Goal: Transaction & Acquisition: Book appointment/travel/reservation

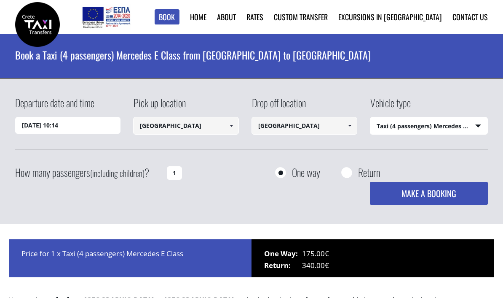
select select "540"
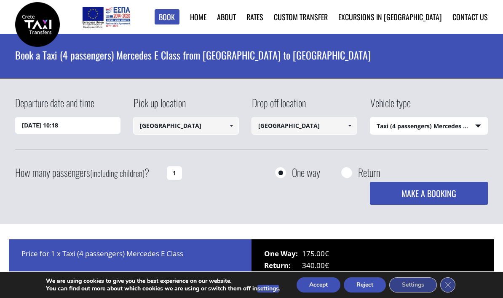
click at [326, 130] on input "[GEOGRAPHIC_DATA]" at bounding box center [305, 126] width 106 height 18
click at [174, 173] on input "1" at bounding box center [174, 172] width 15 height 13
type input "2"
click at [461, 123] on select "Select vehicle type Taxi (4 passengers) Mercedes E Class Mini Van (7 passengers…" at bounding box center [429, 126] width 118 height 18
click at [456, 197] on button "MAKE A BOOKING" at bounding box center [429, 193] width 118 height 23
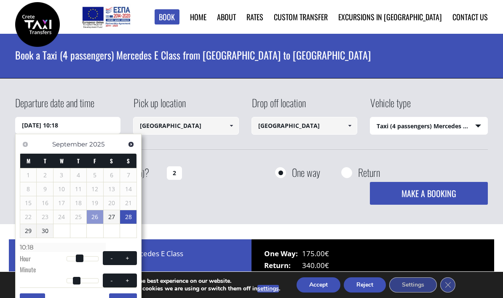
click at [126, 219] on link "28" at bounding box center [128, 216] width 16 height 13
type input "28/09/2025 00:00"
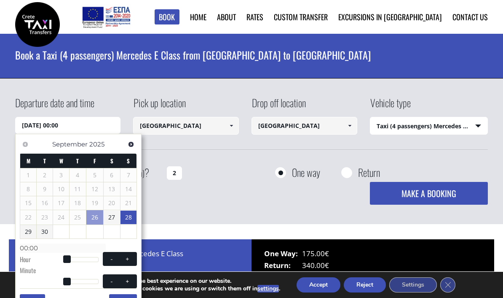
click at [214, 128] on input "[GEOGRAPHIC_DATA]" at bounding box center [186, 126] width 106 height 18
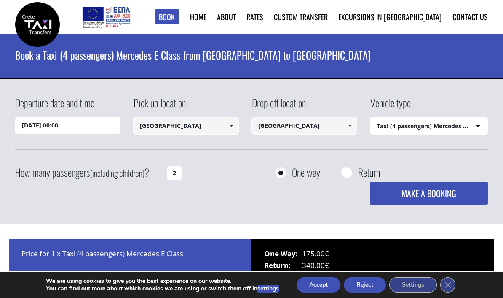
click at [223, 128] on input "[GEOGRAPHIC_DATA]" at bounding box center [186, 126] width 106 height 18
click at [226, 127] on link at bounding box center [231, 126] width 14 height 18
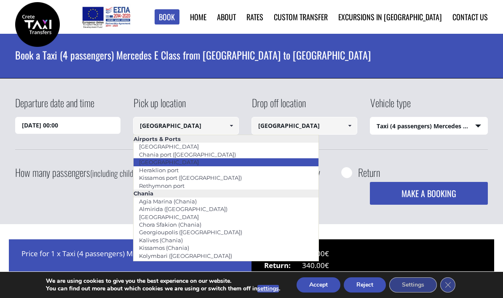
click at [185, 164] on link "[GEOGRAPHIC_DATA]" at bounding box center [169, 162] width 71 height 12
type input "[GEOGRAPHIC_DATA]"
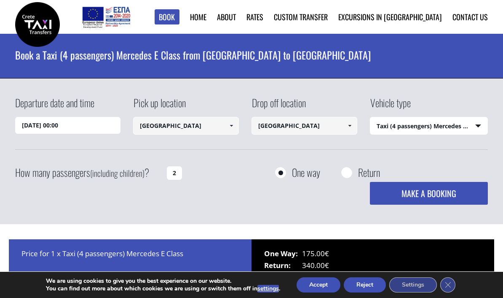
click at [338, 129] on input "[GEOGRAPHIC_DATA]" at bounding box center [305, 126] width 106 height 18
click at [351, 124] on span at bounding box center [349, 125] width 7 height 7
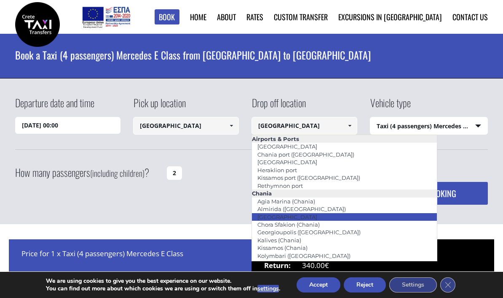
click at [287, 214] on link "[GEOGRAPHIC_DATA]" at bounding box center [287, 217] width 71 height 12
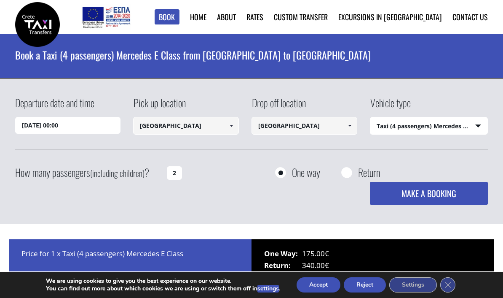
click at [437, 193] on button "MAKE A BOOKING" at bounding box center [429, 193] width 118 height 23
click at [213, 132] on input "[GEOGRAPHIC_DATA]" at bounding box center [186, 126] width 106 height 18
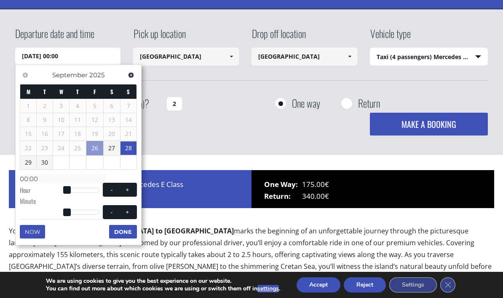
scroll to position [72, 0]
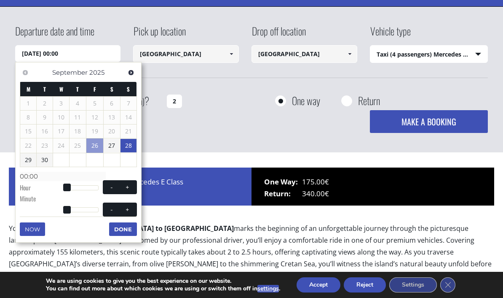
click at [132, 187] on button "+" at bounding box center [127, 187] width 15 height 8
type input "28/09/2025 01:00"
type input "01:00"
click at [132, 187] on button "+" at bounding box center [127, 187] width 15 height 8
type input "28/09/2025 02:00"
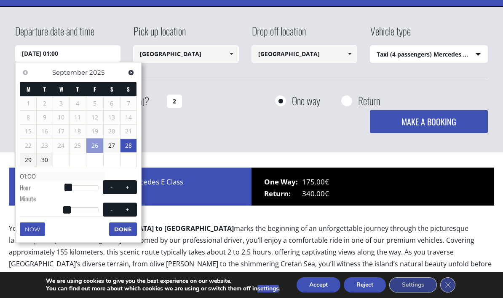
type input "02:00"
click at [133, 185] on button "+" at bounding box center [127, 187] width 15 height 8
type input "28/09/2025 03:00"
type input "03:00"
click at [133, 185] on button "+" at bounding box center [127, 187] width 15 height 8
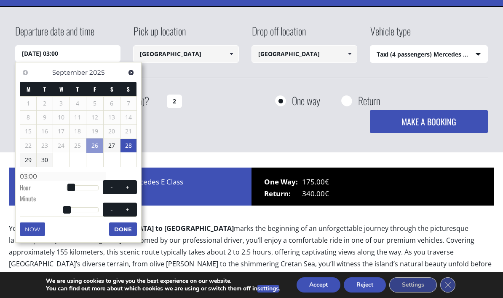
type input "28/09/2025 04:00"
type input "04:00"
click at [134, 186] on button "+" at bounding box center [127, 187] width 15 height 8
type input "28/09/2025 05:00"
type input "05:00"
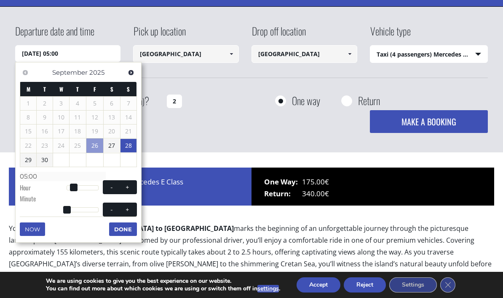
click at [135, 187] on button "+" at bounding box center [127, 187] width 15 height 8
type input "28/09/2025 06:00"
type input "06:00"
click at [132, 188] on button "+" at bounding box center [127, 187] width 15 height 8
type input "28/09/2025 07:00"
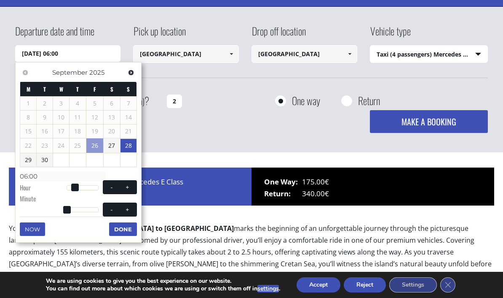
type input "07:00"
click at [135, 187] on button "+" at bounding box center [127, 187] width 15 height 8
type input "28/09/2025 08:00"
type input "08:00"
click at [136, 188] on span "- +" at bounding box center [120, 187] width 34 height 14
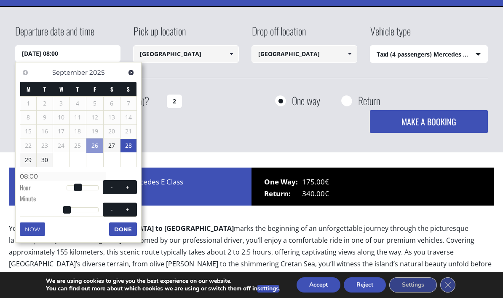
click at [134, 188] on button "+" at bounding box center [127, 187] width 15 height 8
type input "28/09/2025 09:00"
type input "09:00"
click at [135, 189] on button "+" at bounding box center [127, 187] width 15 height 8
type input "28/09/2025 10:00"
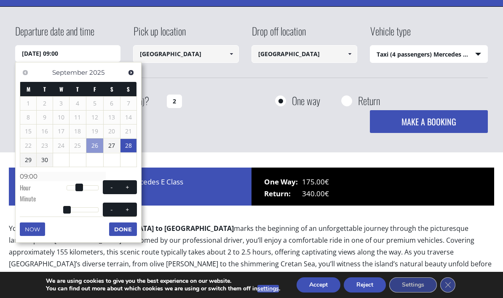
type input "10:00"
click at [131, 187] on button "+" at bounding box center [127, 187] width 15 height 8
type input "28/09/2025 11:00"
type input "11:00"
click at [131, 187] on button "+" at bounding box center [127, 187] width 15 height 8
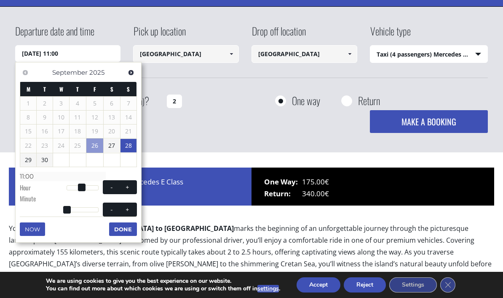
type input "28/09/2025 12:00"
type input "12:00"
click at [130, 188] on span at bounding box center [127, 187] width 7 height 7
type input "28/09/2025 13:00"
type input "13:00"
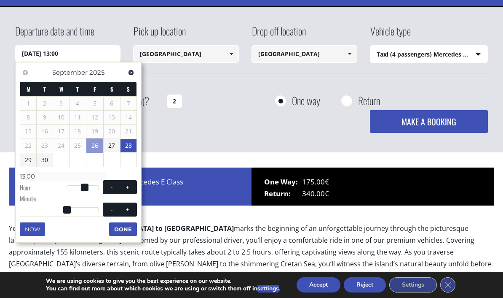
click at [130, 188] on span at bounding box center [127, 187] width 7 height 7
type input "28/09/2025 14:00"
type input "14:00"
click at [131, 188] on span at bounding box center [127, 187] width 7 height 7
type input "28/09/2025 15:00"
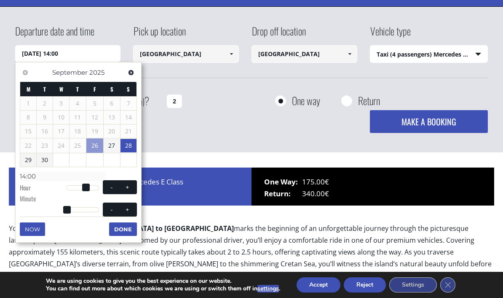
type input "15:00"
click at [131, 189] on button "+" at bounding box center [127, 187] width 15 height 8
type input "28/09/2025 16:00"
type input "16:00"
click at [131, 188] on button "+" at bounding box center [127, 187] width 15 height 8
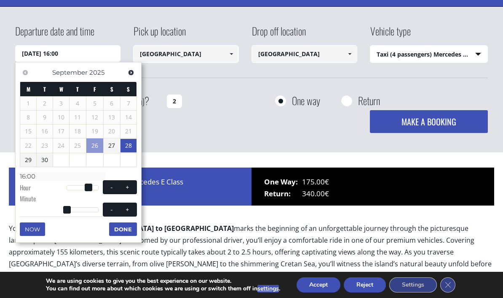
type input "28/09/2025 17:00"
type input "17:00"
click at [131, 188] on button "+" at bounding box center [127, 187] width 15 height 8
type input "28/09/2025 18:00"
type input "18:00"
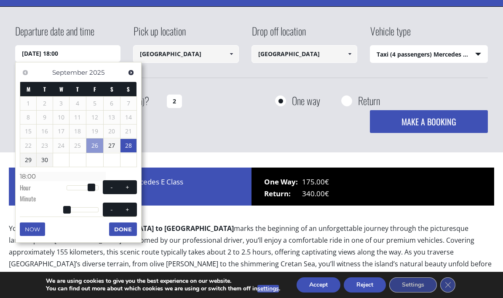
click at [131, 188] on span at bounding box center [127, 187] width 7 height 7
type input "28/09/2025 19:00"
type input "19:00"
click at [109, 188] on span at bounding box center [111, 187] width 7 height 7
type input "28/09/2025 18:00"
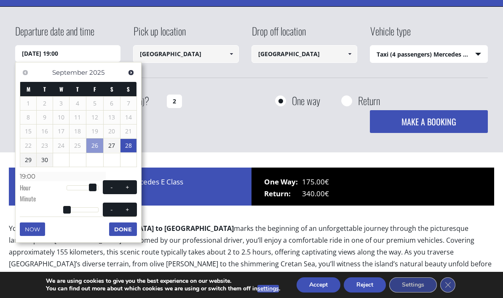
type input "18:00"
click at [133, 207] on button "+" at bounding box center [127, 209] width 15 height 8
type input "28/09/2025 18:01"
type input "18:01"
click at [132, 207] on button "+" at bounding box center [127, 209] width 15 height 8
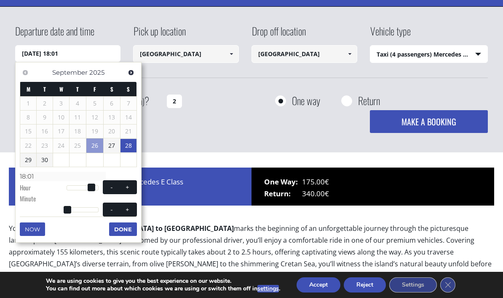
type input "28/09/2025 18:02"
type input "18:02"
click at [129, 210] on button "+" at bounding box center [127, 209] width 15 height 8
type input "28/09/2025 18:03"
type input "18:03"
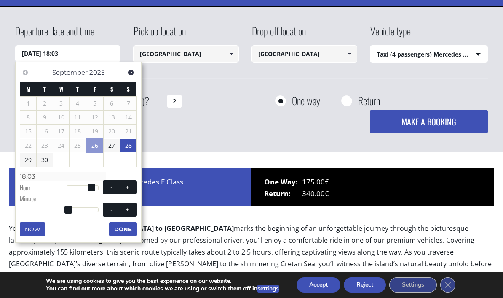
click at [129, 210] on button "+" at bounding box center [127, 209] width 15 height 8
type input "28/09/2025 18:04"
type input "18:04"
click at [124, 211] on button "+" at bounding box center [127, 209] width 15 height 8
type input "28/09/2025 18:05"
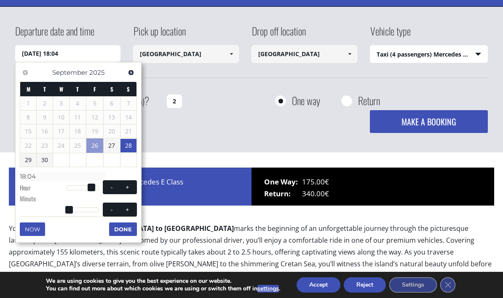
type input "18:05"
click at [128, 216] on div "Now Done" at bounding box center [78, 219] width 117 height 6
click at [126, 222] on button "Done" at bounding box center [123, 228] width 28 height 13
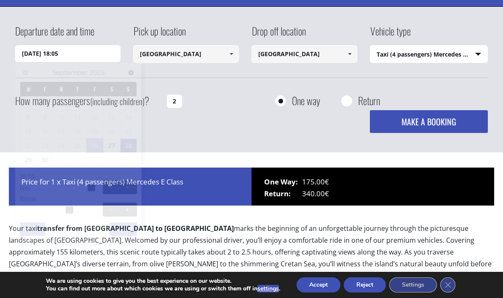
click at [124, 219] on div "Now Done" at bounding box center [78, 219] width 117 height 6
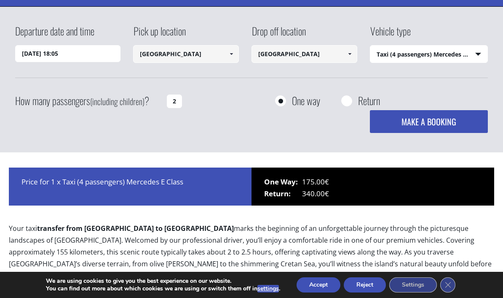
click at [124, 219] on div "Your taxi transfer from Heraklion City to Chania City marks the beginning of an…" at bounding box center [252, 267] width 486 height 107
click at [96, 59] on input "28/09/2025 18:05" at bounding box center [68, 53] width 106 height 17
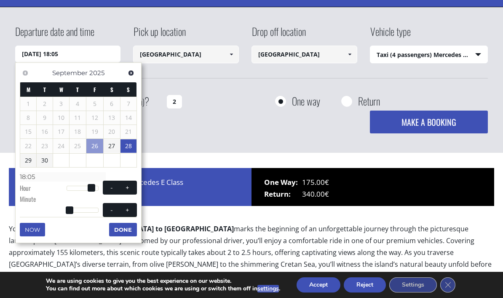
scroll to position [69, 0]
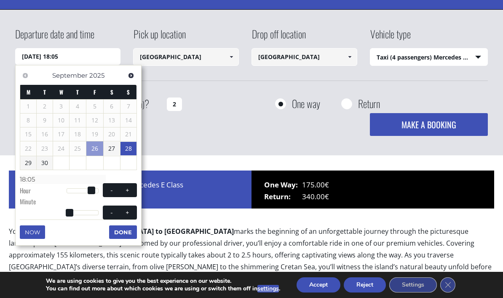
click at [131, 212] on span at bounding box center [127, 212] width 7 height 7
type input "28/09/2025 18:06"
type input "18:06"
click at [134, 215] on span "- +" at bounding box center [120, 212] width 34 height 14
click at [131, 212] on button "+" at bounding box center [127, 212] width 15 height 8
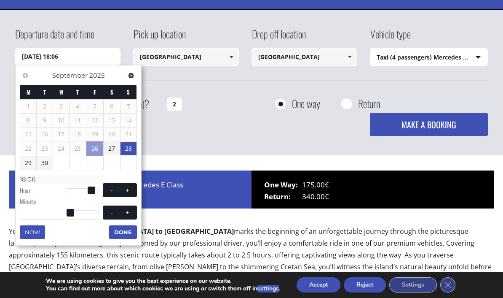
type input "28/09/2025 18:07"
type input "18:07"
click at [131, 212] on button "+" at bounding box center [127, 212] width 15 height 8
type input "28/09/2025 18:08"
type input "18:08"
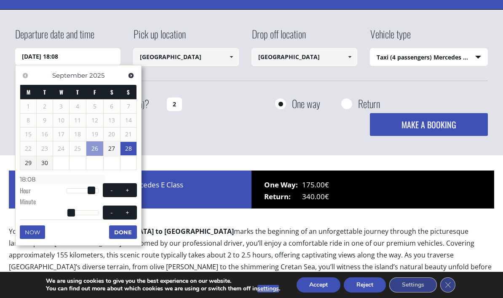
click at [131, 213] on button "+" at bounding box center [127, 212] width 15 height 8
type input "28/09/2025 18:09"
type input "18:09"
click at [131, 213] on button "+" at bounding box center [127, 212] width 15 height 8
type input "28/09/2025 18:10"
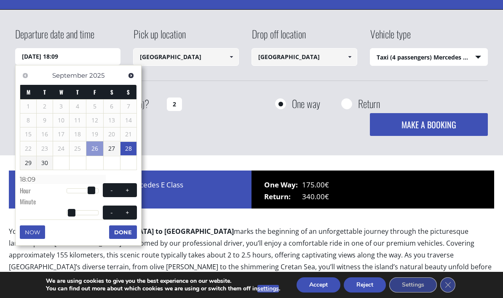
type input "18:10"
click at [128, 212] on span at bounding box center [127, 212] width 7 height 7
type input "28/09/2025 18:11"
type input "18:11"
click at [131, 215] on span "- +" at bounding box center [120, 212] width 34 height 14
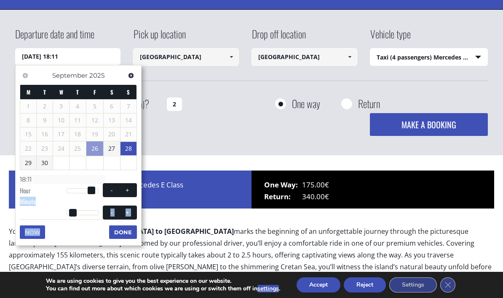
click at [128, 209] on span at bounding box center [127, 212] width 7 height 7
type input "28/09/2025 18:12"
type input "18:12"
click at [128, 211] on span at bounding box center [127, 212] width 7 height 7
type input "28/09/2025 18:13"
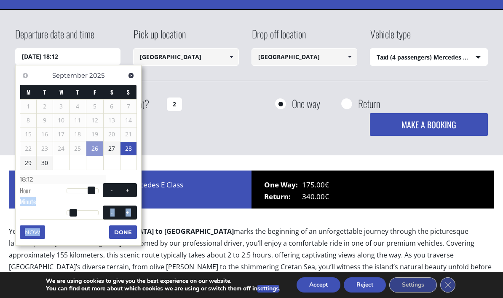
type input "18:13"
click at [127, 212] on span at bounding box center [127, 212] width 7 height 7
type input "28/09/2025 18:14"
type input "18:14"
click at [128, 212] on span at bounding box center [127, 212] width 7 height 7
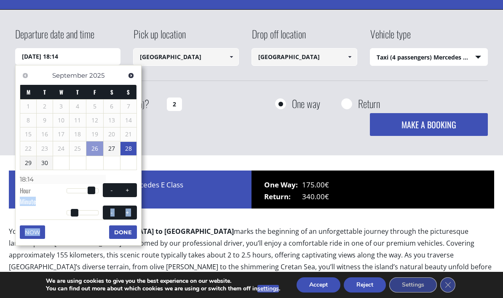
type input "28/09/2025 18:15"
type input "18:15"
click at [127, 212] on span at bounding box center [127, 212] width 7 height 7
type input "28/09/2025 18:16"
type input "18:16"
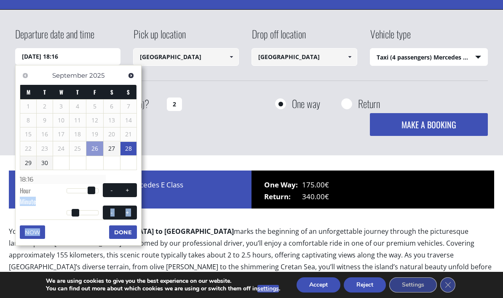
click at [127, 212] on span at bounding box center [127, 212] width 7 height 7
type input "28/09/2025 18:17"
type input "18:17"
click at [126, 214] on button "+" at bounding box center [127, 212] width 15 height 8
type input "28/09/2025 18:18"
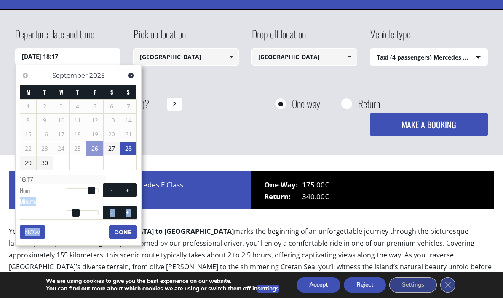
type input "18:18"
click at [127, 215] on span "- +" at bounding box center [120, 212] width 34 height 14
click at [126, 213] on button "+" at bounding box center [127, 212] width 15 height 8
type input "28/09/2025 18:19"
type input "18:19"
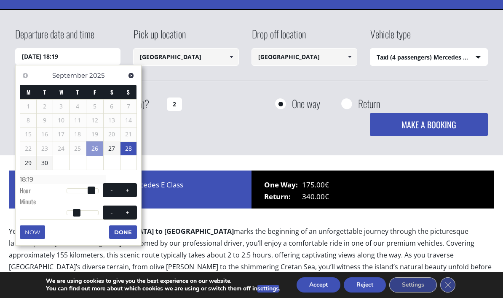
click at [127, 215] on span "- +" at bounding box center [120, 212] width 34 height 14
click at [124, 214] on button "+" at bounding box center [127, 212] width 15 height 8
type input "28/09/2025 18:20"
type input "18:20"
click at [129, 219] on div "Now Done" at bounding box center [78, 222] width 117 height 6
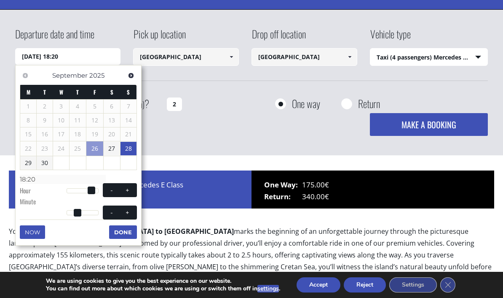
click at [129, 219] on div "Now Done" at bounding box center [78, 222] width 117 height 6
click at [130, 219] on div "Now Done" at bounding box center [78, 222] width 117 height 6
click at [132, 212] on button "+" at bounding box center [127, 212] width 15 height 8
type input "28/09/2025 18:21"
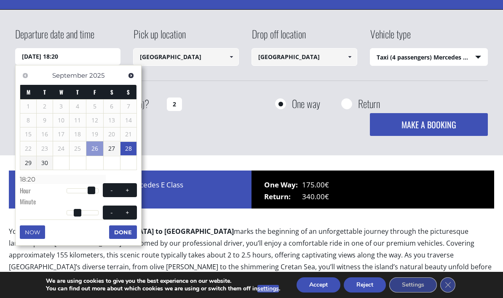
type input "18:21"
click at [132, 212] on button "+" at bounding box center [127, 212] width 15 height 8
type input "28/09/2025 18:22"
type input "18:22"
click at [123, 213] on button "+" at bounding box center [127, 212] width 15 height 8
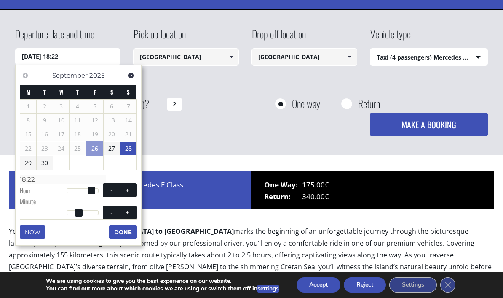
type input "28/09/2025 18:23"
type input "18:23"
click at [124, 214] on span "- +" at bounding box center [120, 212] width 34 height 14
click at [120, 213] on button "+" at bounding box center [127, 212] width 15 height 8
type input "28/09/2025 18:24"
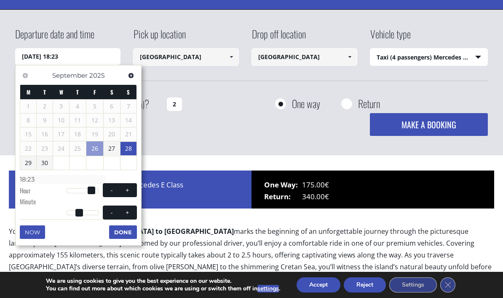
type input "18:24"
click at [123, 215] on span "- +" at bounding box center [120, 212] width 34 height 14
click at [120, 213] on button "+" at bounding box center [127, 212] width 15 height 8
type input "28/09/2025 18:25"
type input "18:25"
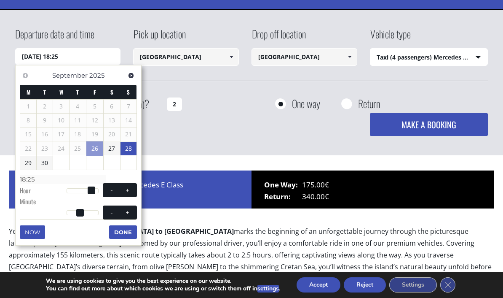
click at [124, 217] on span "- +" at bounding box center [120, 212] width 34 height 14
click at [121, 214] on button "+" at bounding box center [127, 212] width 15 height 8
type input "28/09/2025 18:26"
type input "18:26"
click at [123, 215] on span "- +" at bounding box center [120, 212] width 34 height 14
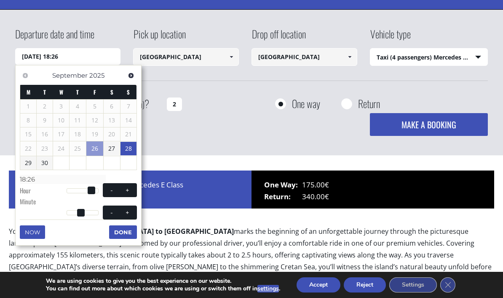
click at [125, 214] on button "+" at bounding box center [127, 212] width 15 height 8
type input "28/09/2025 18:27"
type input "18:27"
click at [124, 214] on button "+" at bounding box center [127, 212] width 15 height 8
type input "28/09/2025 18:28"
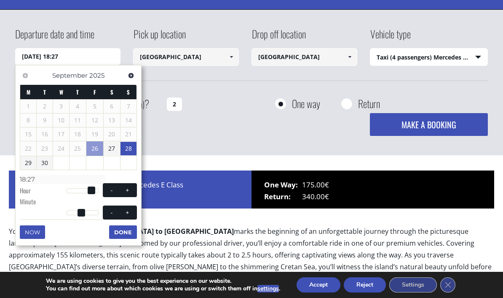
type input "18:28"
click at [126, 212] on span at bounding box center [127, 212] width 7 height 7
type input "28/09/2025 18:29"
type input "18:29"
click at [125, 212] on span at bounding box center [127, 212] width 7 height 7
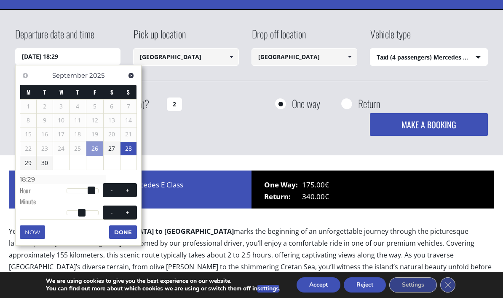
type input "28/09/2025 18:30"
type input "18:30"
click at [123, 211] on button "+" at bounding box center [127, 212] width 15 height 8
type input "28/09/2025 18:31"
type input "18:31"
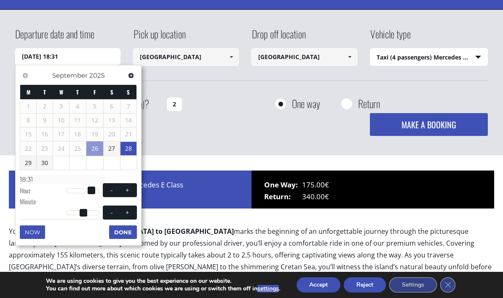
click at [123, 211] on button "+" at bounding box center [127, 212] width 15 height 8
type input "28/09/2025 18:32"
type input "18:32"
click at [123, 212] on button "+" at bounding box center [127, 212] width 15 height 8
type input "28/09/2025 18:33"
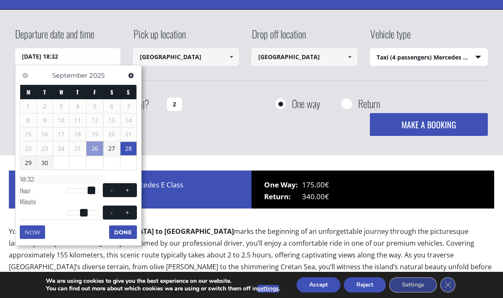
type input "18:33"
click at [123, 212] on button "+" at bounding box center [127, 212] width 15 height 8
type input "28/09/2025 18:34"
type input "18:34"
click at [123, 213] on button "+" at bounding box center [127, 212] width 15 height 8
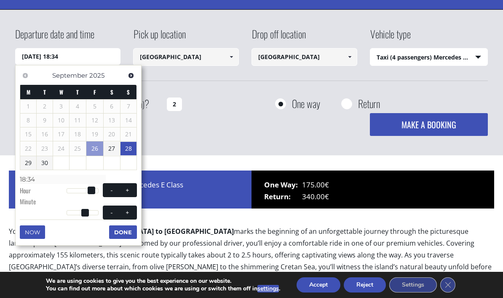
type input "28/09/2025 18:35"
type input "18:35"
click at [129, 212] on span at bounding box center [127, 212] width 7 height 7
type input "28/09/2025 18:36"
type input "18:36"
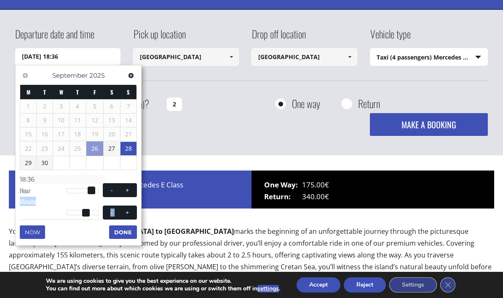
click at [132, 214] on button "+" at bounding box center [127, 212] width 15 height 8
type input "28/09/2025 18:37"
type input "18:37"
click at [132, 214] on button "+" at bounding box center [127, 212] width 15 height 8
type input "28/09/2025 18:38"
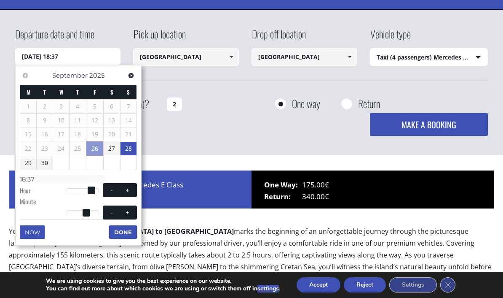
type input "18:38"
click at [95, 41] on div "Departure date and time 28/09/2025 18:38" at bounding box center [74, 46] width 118 height 38
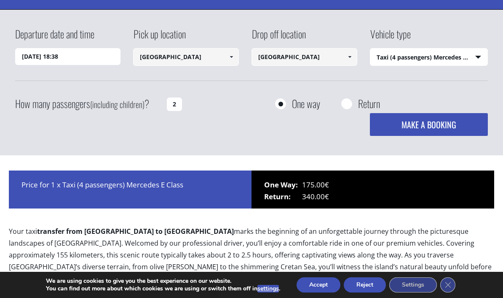
click at [71, 59] on input "28/09/2025 18:38" at bounding box center [68, 56] width 106 height 17
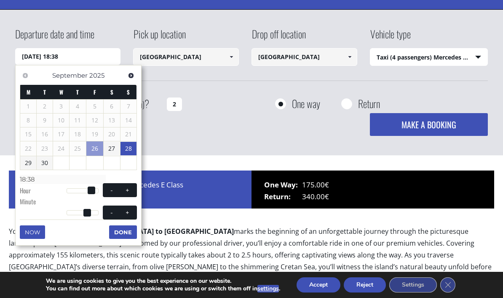
click at [122, 205] on span "- +" at bounding box center [120, 212] width 34 height 14
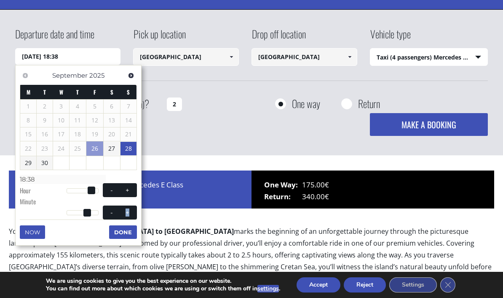
click at [122, 205] on span "- +" at bounding box center [120, 212] width 34 height 14
click at [130, 209] on span at bounding box center [127, 212] width 7 height 7
type input "28/09/2025 18:39"
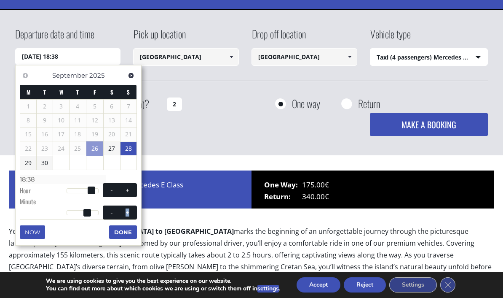
type input "18:39"
click at [130, 209] on span at bounding box center [127, 212] width 7 height 7
type input "28/09/2025 18:40"
type input "18:40"
click at [129, 213] on span at bounding box center [127, 212] width 7 height 7
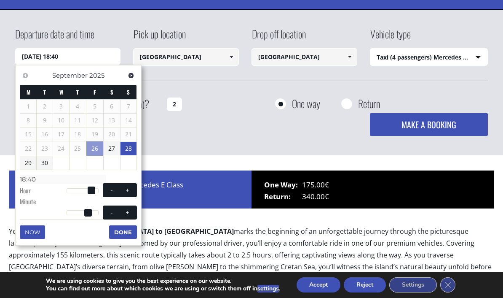
type input "28/09/2025 18:41"
type input "18:41"
click at [128, 213] on span at bounding box center [127, 212] width 7 height 7
type input "28/09/2025 18:42"
type input "18:42"
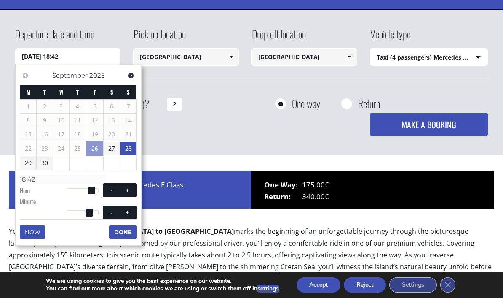
click at [130, 212] on span at bounding box center [127, 212] width 7 height 7
type input "28/09/2025 18:43"
type input "18:43"
click at [130, 212] on span at bounding box center [127, 212] width 7 height 7
type input "28/09/2025 18:44"
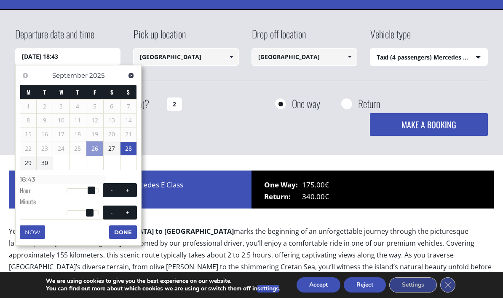
type input "18:44"
click at [129, 213] on span at bounding box center [127, 212] width 7 height 7
type input "28/09/2025 18:45"
type input "18:45"
click at [130, 214] on span "- +" at bounding box center [120, 212] width 34 height 14
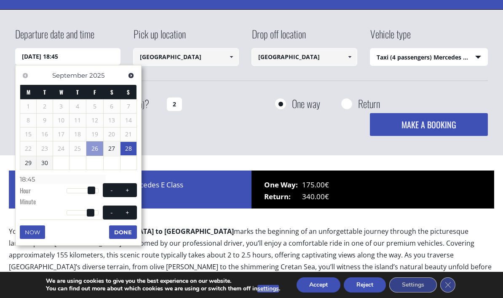
click at [129, 214] on button "+" at bounding box center [127, 212] width 15 height 8
type input "28/09/2025 18:46"
type input "18:46"
click at [131, 215] on span "- +" at bounding box center [120, 212] width 34 height 14
click at [132, 211] on button "+" at bounding box center [127, 212] width 15 height 8
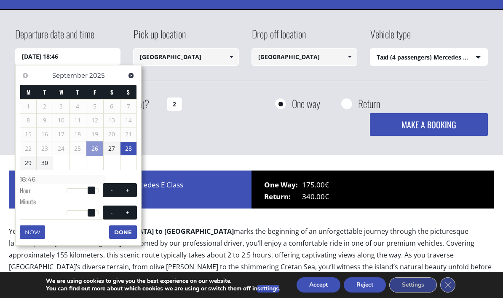
type input "28/09/2025 18:47"
type input "18:47"
click at [131, 210] on button "+" at bounding box center [127, 212] width 15 height 8
type input "28/09/2025 18:48"
type input "18:48"
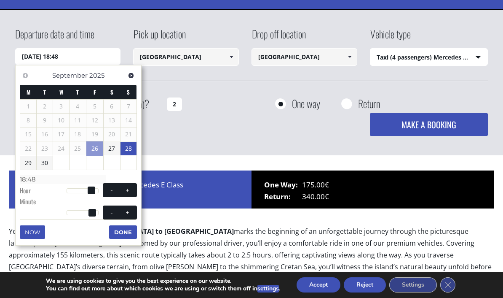
click at [131, 209] on button "+" at bounding box center [127, 212] width 15 height 8
type input "28/09/2025 18:49"
type input "18:49"
click at [131, 208] on button "+" at bounding box center [127, 212] width 15 height 8
type input "28/09/2025 18:50"
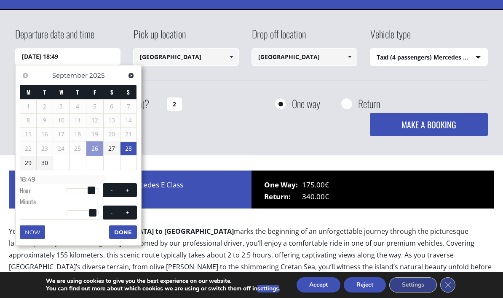
type input "18:50"
click at [127, 233] on button "Done" at bounding box center [123, 231] width 28 height 13
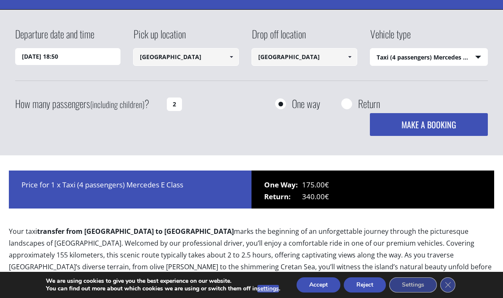
click at [224, 54] on input "[GEOGRAPHIC_DATA]" at bounding box center [186, 57] width 106 height 18
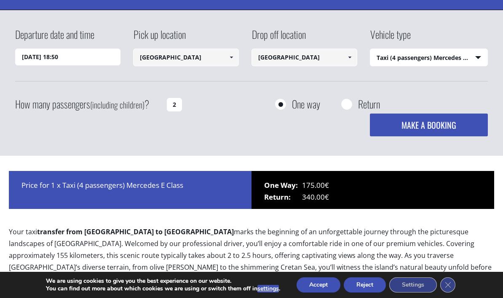
click at [220, 56] on input "[GEOGRAPHIC_DATA]" at bounding box center [186, 57] width 106 height 18
click at [220, 60] on input "[GEOGRAPHIC_DATA]" at bounding box center [186, 57] width 106 height 18
click at [226, 56] on link at bounding box center [231, 57] width 14 height 18
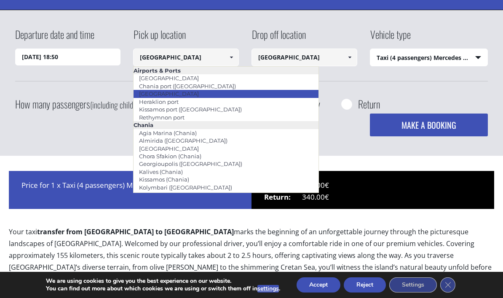
click at [196, 94] on li "[GEOGRAPHIC_DATA]" at bounding box center [226, 94] width 185 height 8
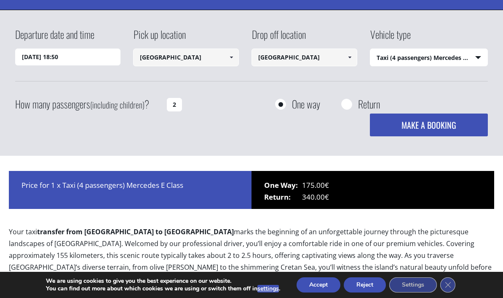
click at [330, 58] on input "[GEOGRAPHIC_DATA]" at bounding box center [305, 57] width 106 height 18
click at [353, 58] on span at bounding box center [349, 57] width 7 height 7
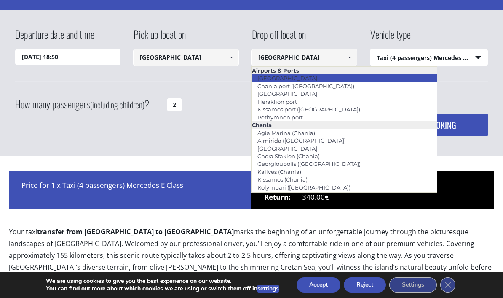
click at [290, 78] on link "[GEOGRAPHIC_DATA]" at bounding box center [287, 78] width 71 height 12
type input "[GEOGRAPHIC_DATA]"
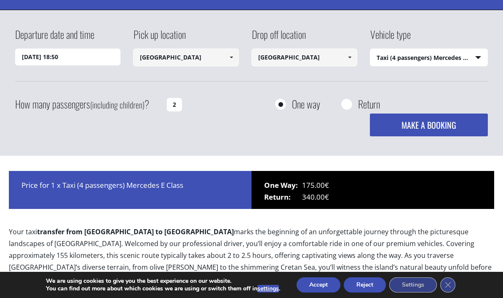
click at [469, 125] on button "MAKE A BOOKING" at bounding box center [429, 124] width 118 height 23
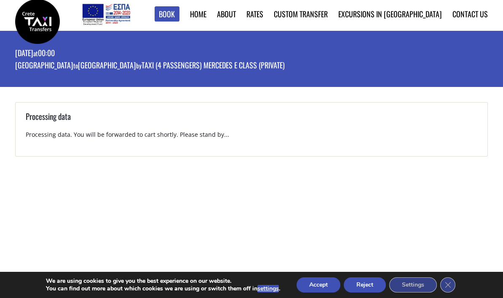
scroll to position [9, 0]
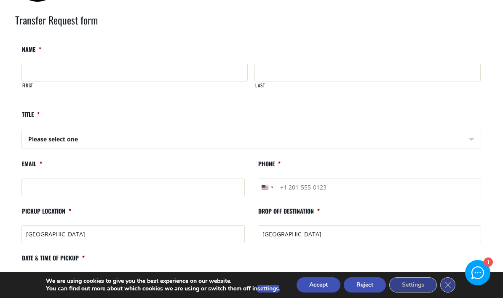
scroll to position [43, 0]
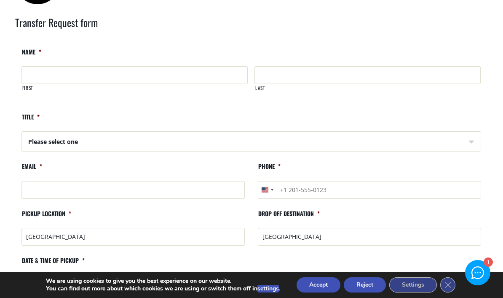
click at [188, 84] on label "First" at bounding box center [135, 91] width 226 height 14
click at [188, 84] on input "First" at bounding box center [134, 75] width 226 height 18
type input "Igor"
type input "Levin"
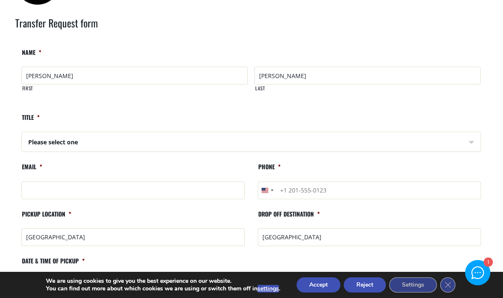
click at [177, 139] on select "Please select one Mr Mrs" at bounding box center [251, 142] width 459 height 20
select select "Mr"
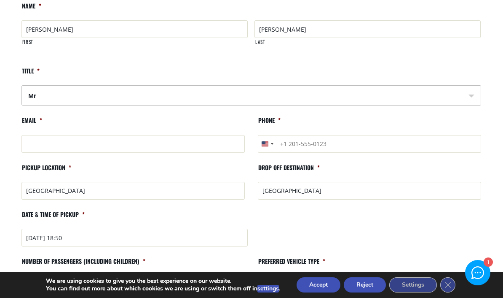
click at [201, 144] on input "Email *" at bounding box center [132, 144] width 223 height 18
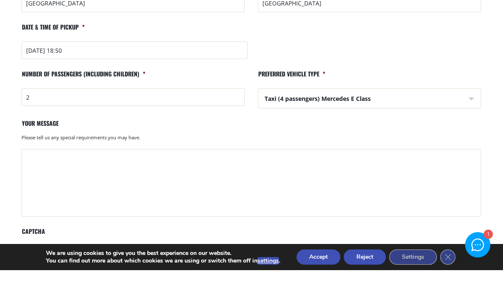
scroll to position [248, 0]
type input "levin6142@gmail.com"
click at [402, 176] on textarea "Your message" at bounding box center [251, 209] width 460 height 67
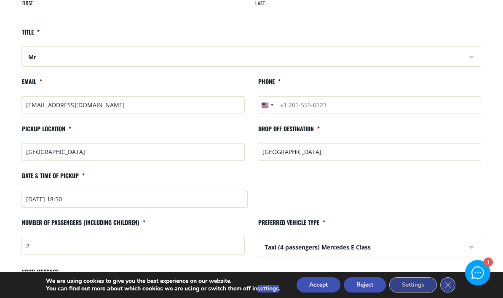
scroll to position [127, 0]
type textarea "flight LH4262"
click at [420, 153] on input "[GEOGRAPHIC_DATA]" at bounding box center [369, 152] width 223 height 18
type input "C"
type input "Akti Kanari 7 Chania"
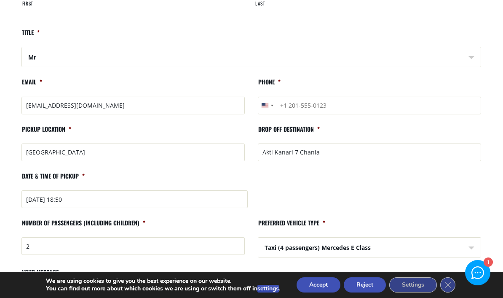
click at [377, 105] on input "Phone *" at bounding box center [369, 106] width 223 height 18
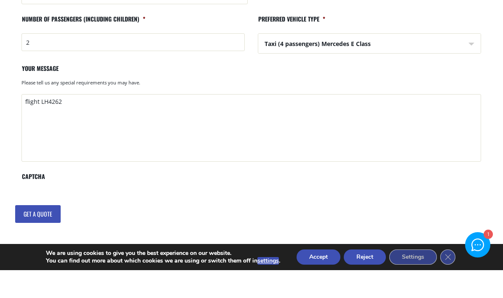
scroll to position [309, 0]
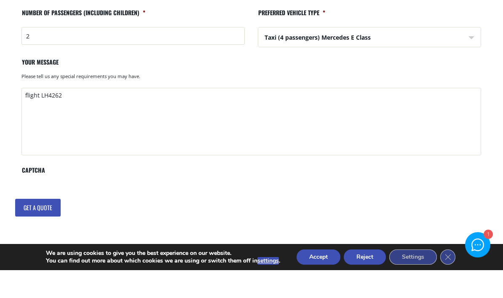
type input "+13016334921"
click at [49, 226] on input "Get a quote" at bounding box center [38, 235] width 46 height 18
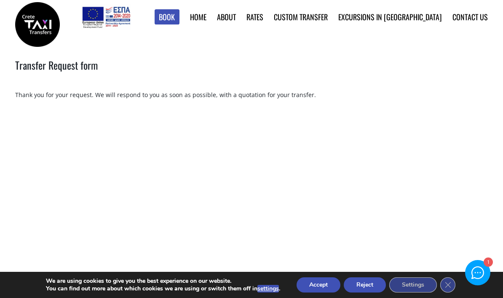
click at [0, 0] on link "to [GEOGRAPHIC_DATA]" at bounding box center [0, 0] width 0 height 0
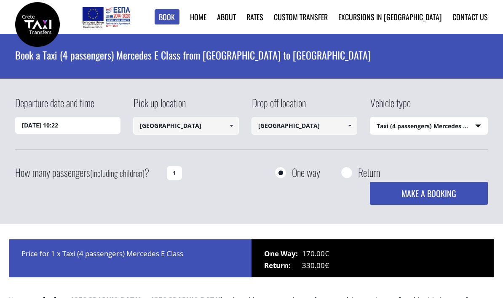
select select "540"
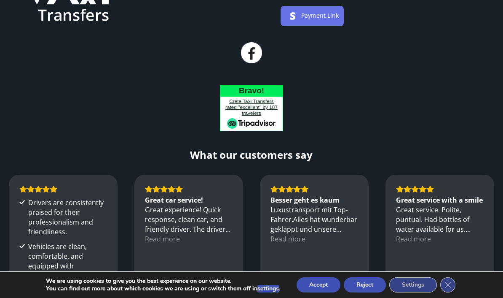
scroll to position [848, 0]
